Goal: Check status

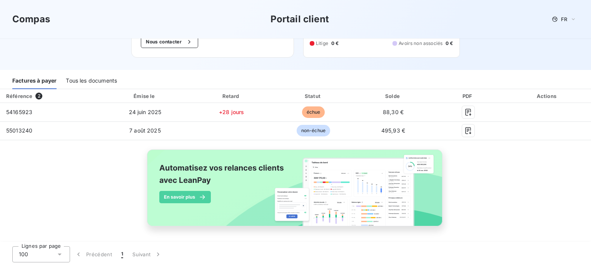
scroll to position [70, 0]
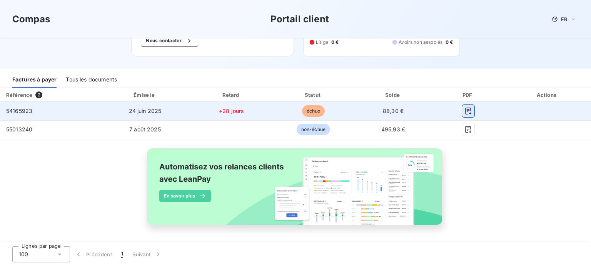
click at [465, 110] on icon "button" at bounding box center [468, 111] width 8 height 8
